Goal: Navigation & Orientation: Understand site structure

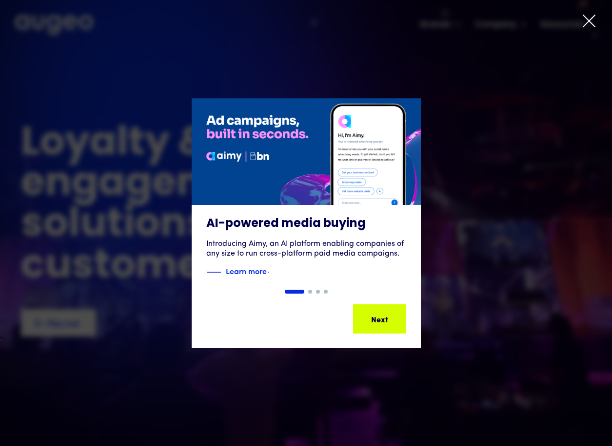
click at [594, 18] on icon at bounding box center [588, 21] width 15 height 15
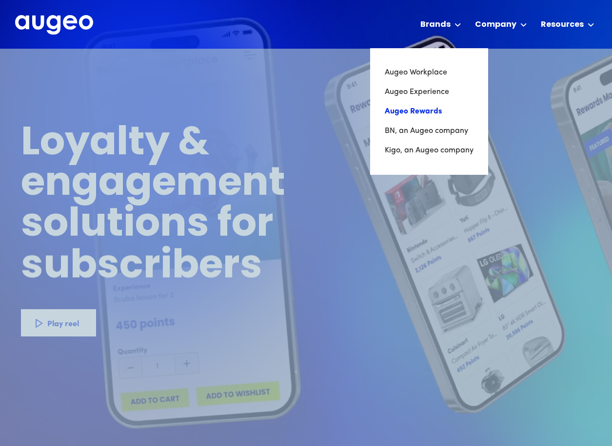
click at [426, 110] on link "Augeo Rewards" at bounding box center [428, 111] width 89 height 19
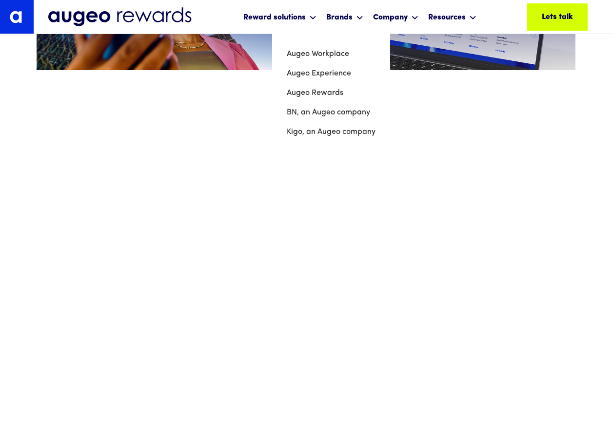
scroll to position [638, 0]
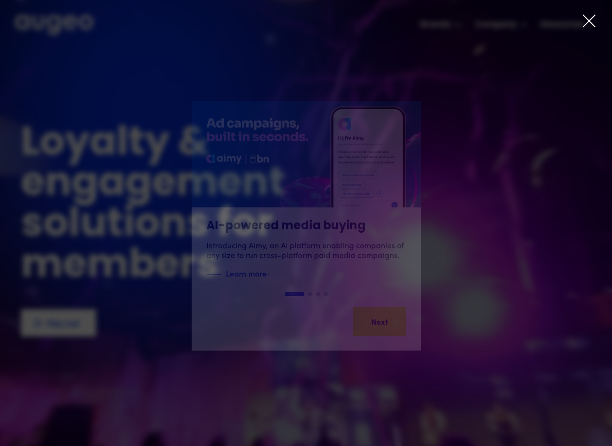
click at [602, 19] on div at bounding box center [306, 223] width 612 height 446
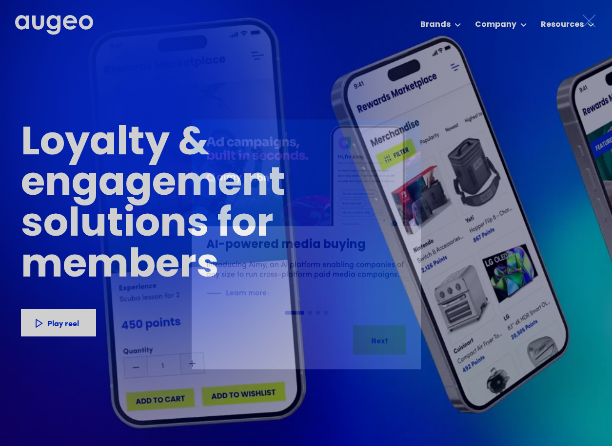
click at [588, 21] on icon at bounding box center [589, 21] width 12 height 12
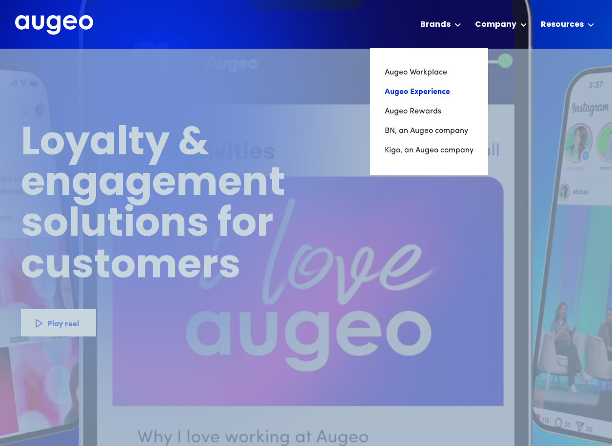
click at [429, 93] on link "Augeo Experience" at bounding box center [428, 91] width 89 height 19
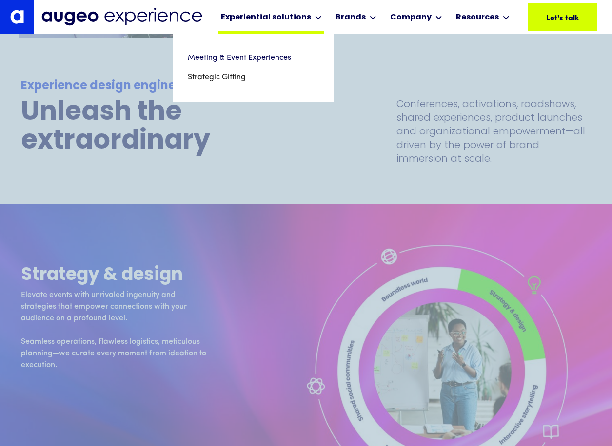
scroll to position [2260, 0]
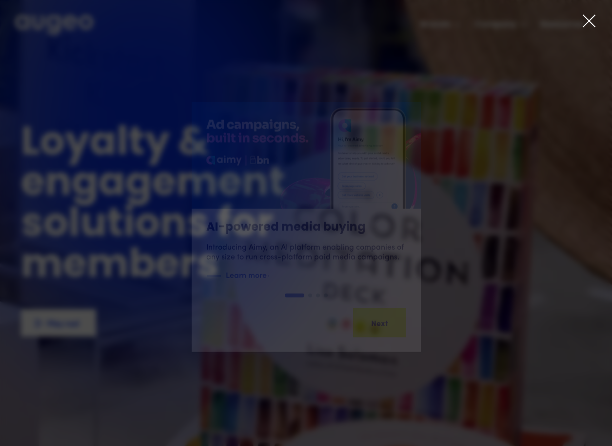
click at [583, 21] on icon at bounding box center [588, 21] width 15 height 15
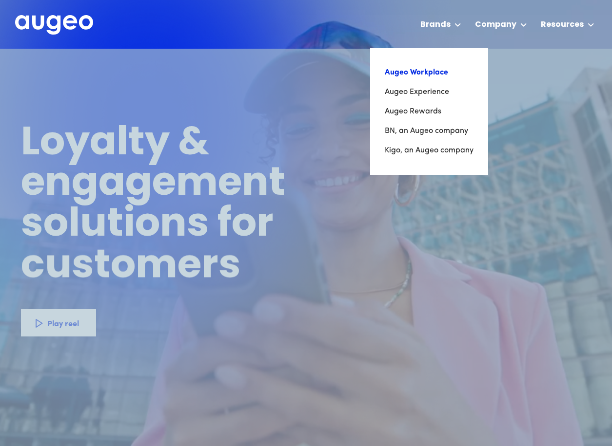
click at [439, 72] on link "Augeo Workplace" at bounding box center [428, 72] width 89 height 19
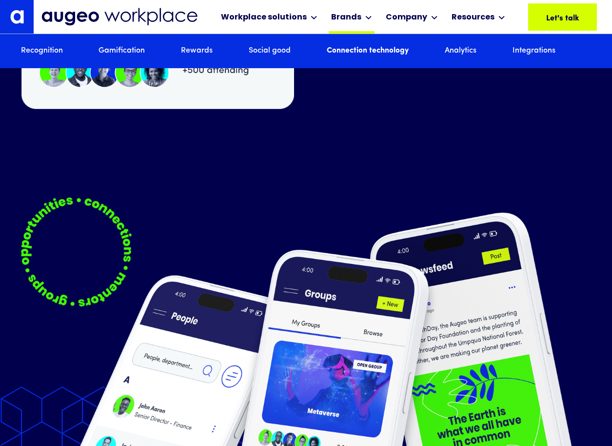
scroll to position [4762, 0]
